Goal: Feedback & Contribution: Submit feedback/report problem

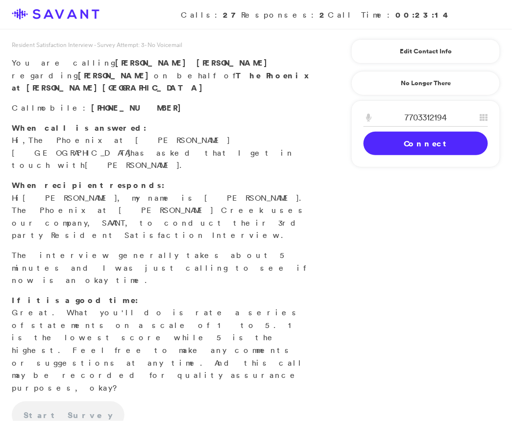
click at [414, 143] on link "Connect" at bounding box center [425, 144] width 124 height 24
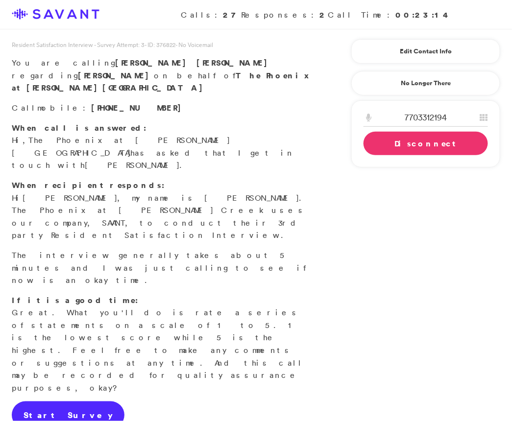
click at [68, 402] on link "Start Survey" at bounding box center [68, 415] width 113 height 27
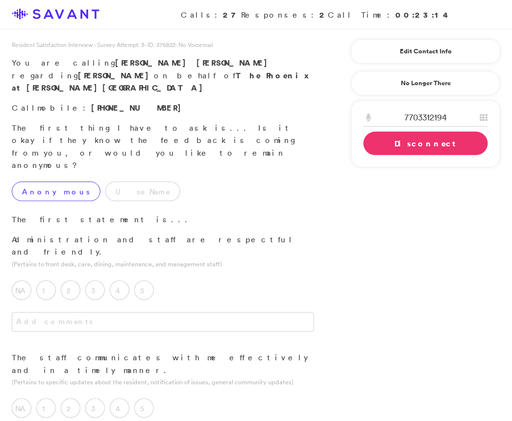
click at [45, 182] on label "Anonymous" at bounding box center [56, 192] width 89 height 20
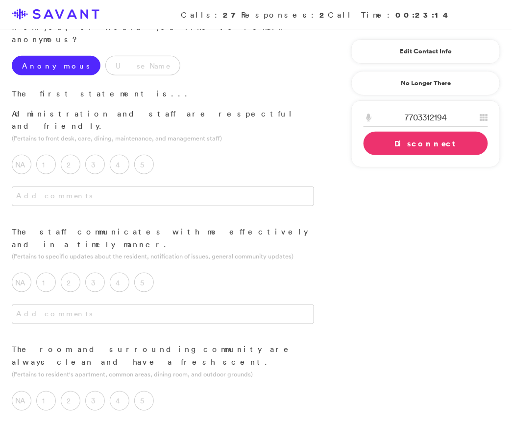
scroll to position [129, 0]
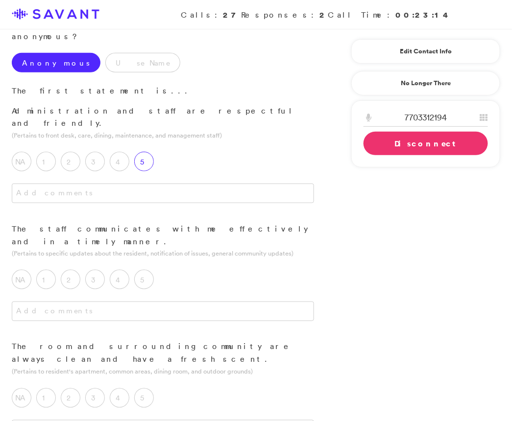
click at [145, 152] on label "5" at bounding box center [144, 162] width 20 height 20
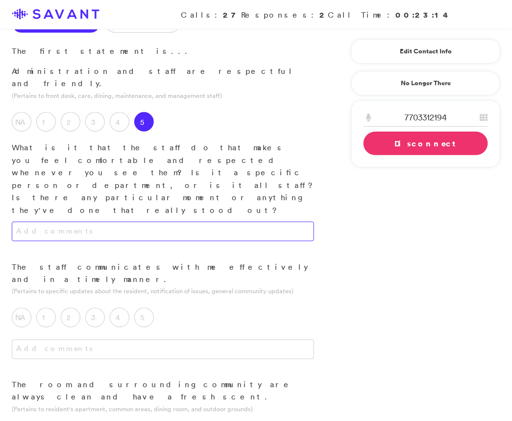
scroll to position [169, 0]
click at [153, 221] on textarea at bounding box center [163, 231] width 302 height 20
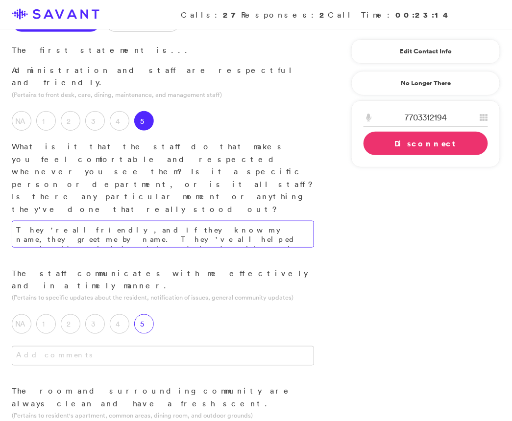
type textarea "They're all friendly, and if they know my name, they greet me by name. They've …"
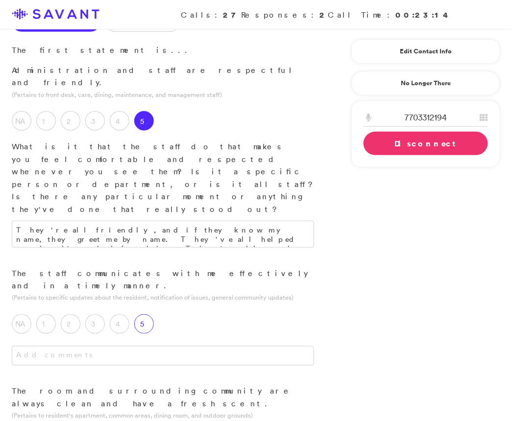
click at [150, 314] on label "5" at bounding box center [144, 324] width 20 height 20
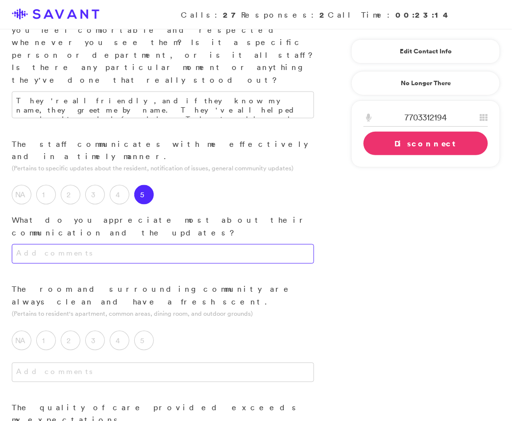
scroll to position [302, 0]
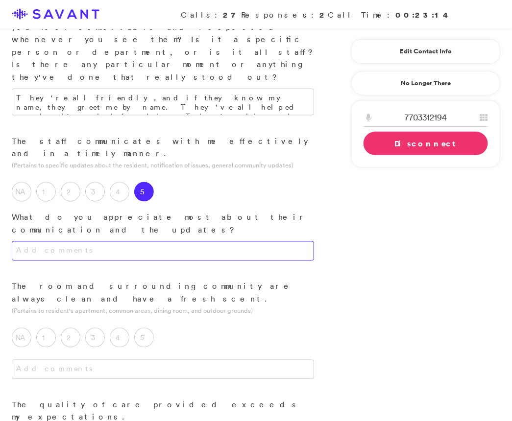
click at [198, 242] on textarea at bounding box center [163, 252] width 302 height 20
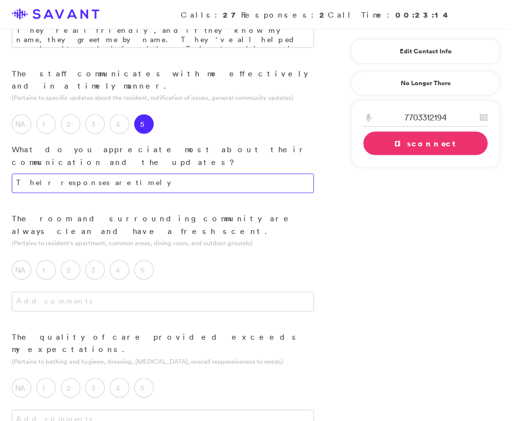
scroll to position [370, 0]
type textarea "Their responses are timely"
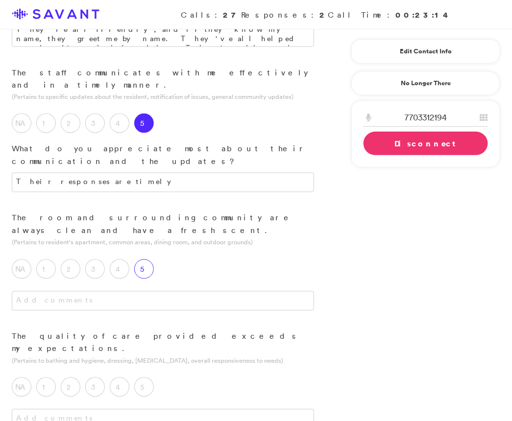
click at [145, 260] on label "5" at bounding box center [144, 270] width 20 height 20
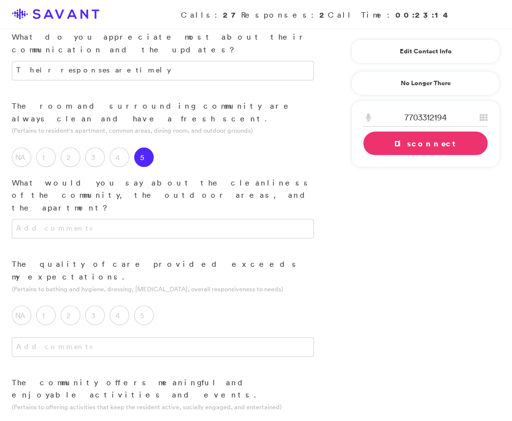
scroll to position [483, 0]
click at [124, 305] on label "4" at bounding box center [120, 315] width 20 height 20
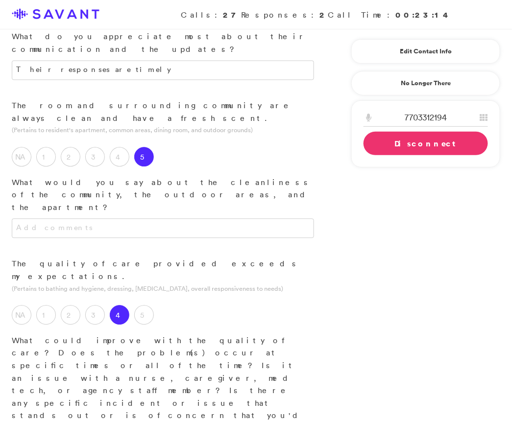
drag, startPoint x: 139, startPoint y: 250, endPoint x: 86, endPoint y: 244, distance: 53.2
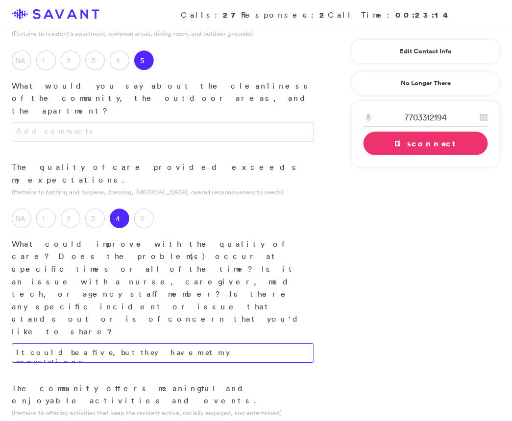
scroll to position [581, 0]
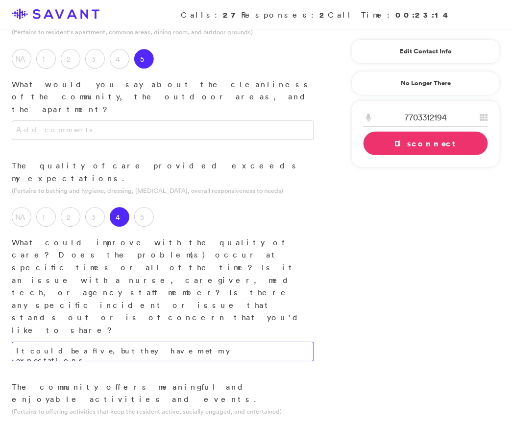
type textarea "It could be a five, but they have met my expectations."
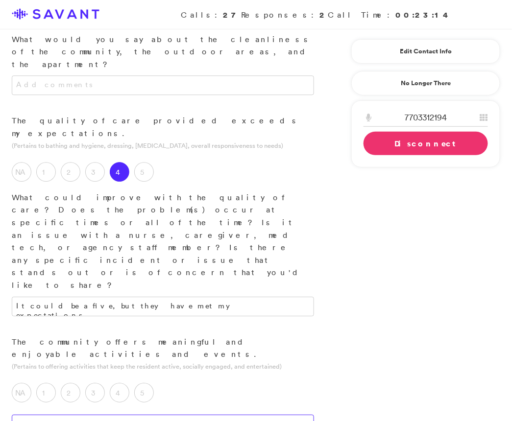
scroll to position [628, 0]
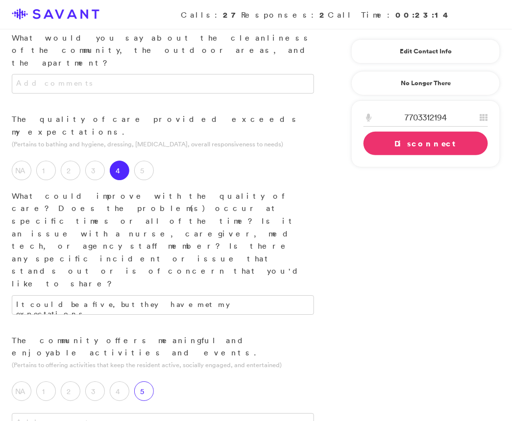
click at [144, 382] on label "5" at bounding box center [144, 392] width 20 height 20
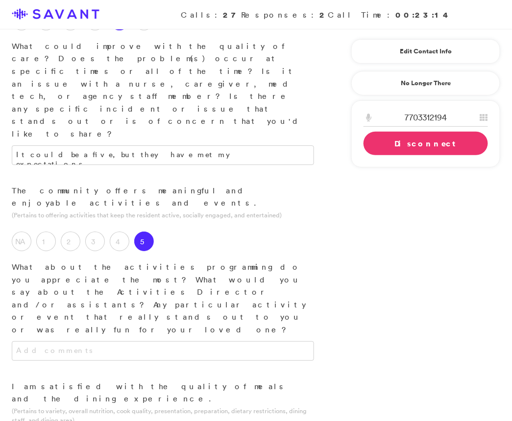
scroll to position [780, 0]
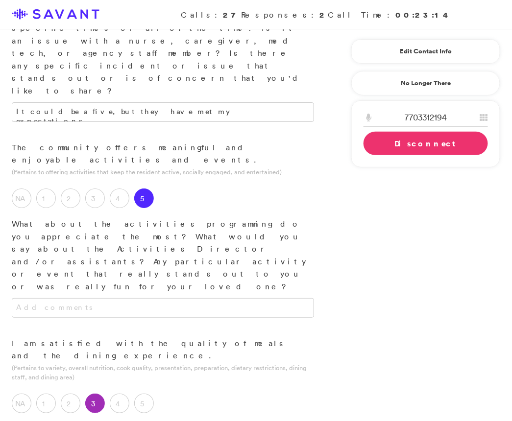
scroll to position [822, 0]
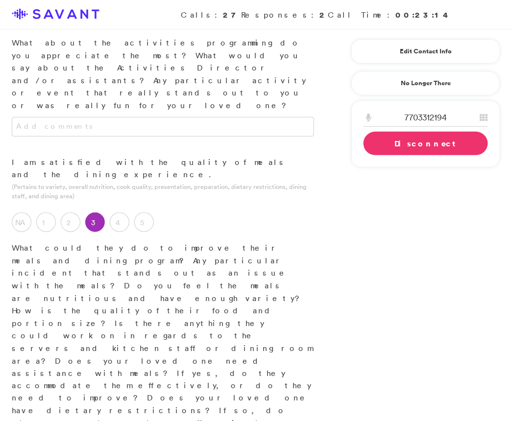
scroll to position [1008, 0]
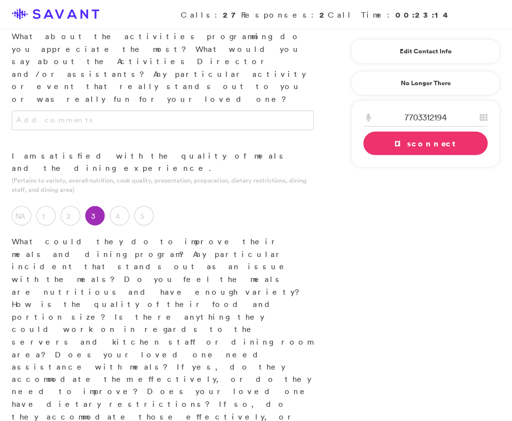
type textarea "I think the meals need a little work. I had eaten there once, and it was just o…"
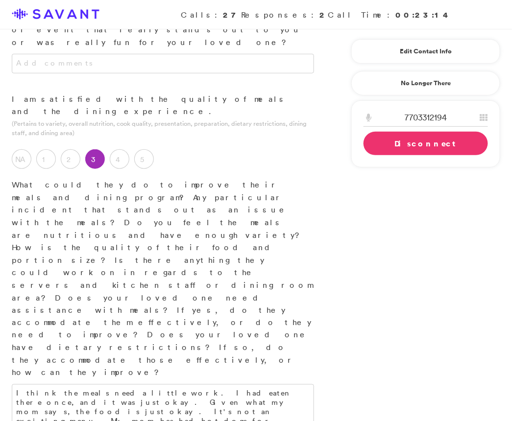
scroll to position [1099, 0]
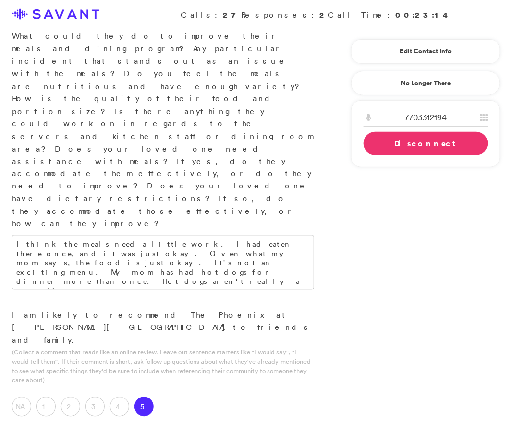
scroll to position [1222, 0]
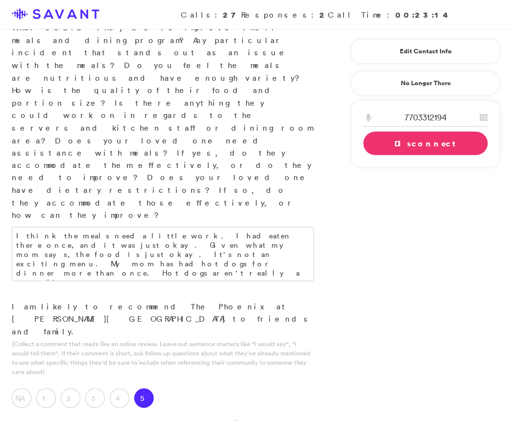
type textarea "They've been easy to work with, they've been accommodating, and they've communi…"
type textarea "I"
type textarea "Location."
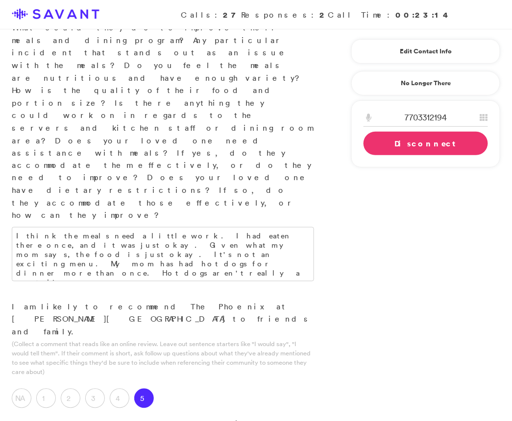
type textarea "The food."
click at [411, 141] on link "Disconnect" at bounding box center [425, 144] width 124 height 24
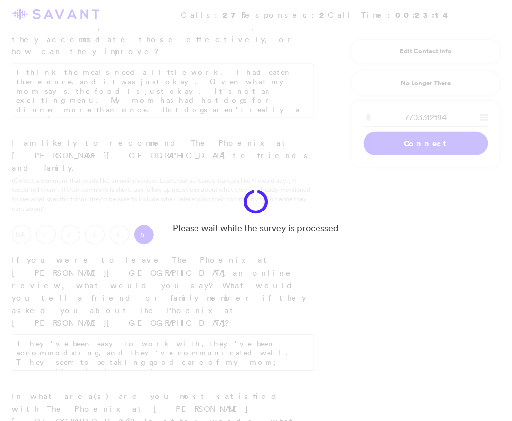
scroll to position [1374, 0]
